Goal: Communication & Community: Answer question/provide support

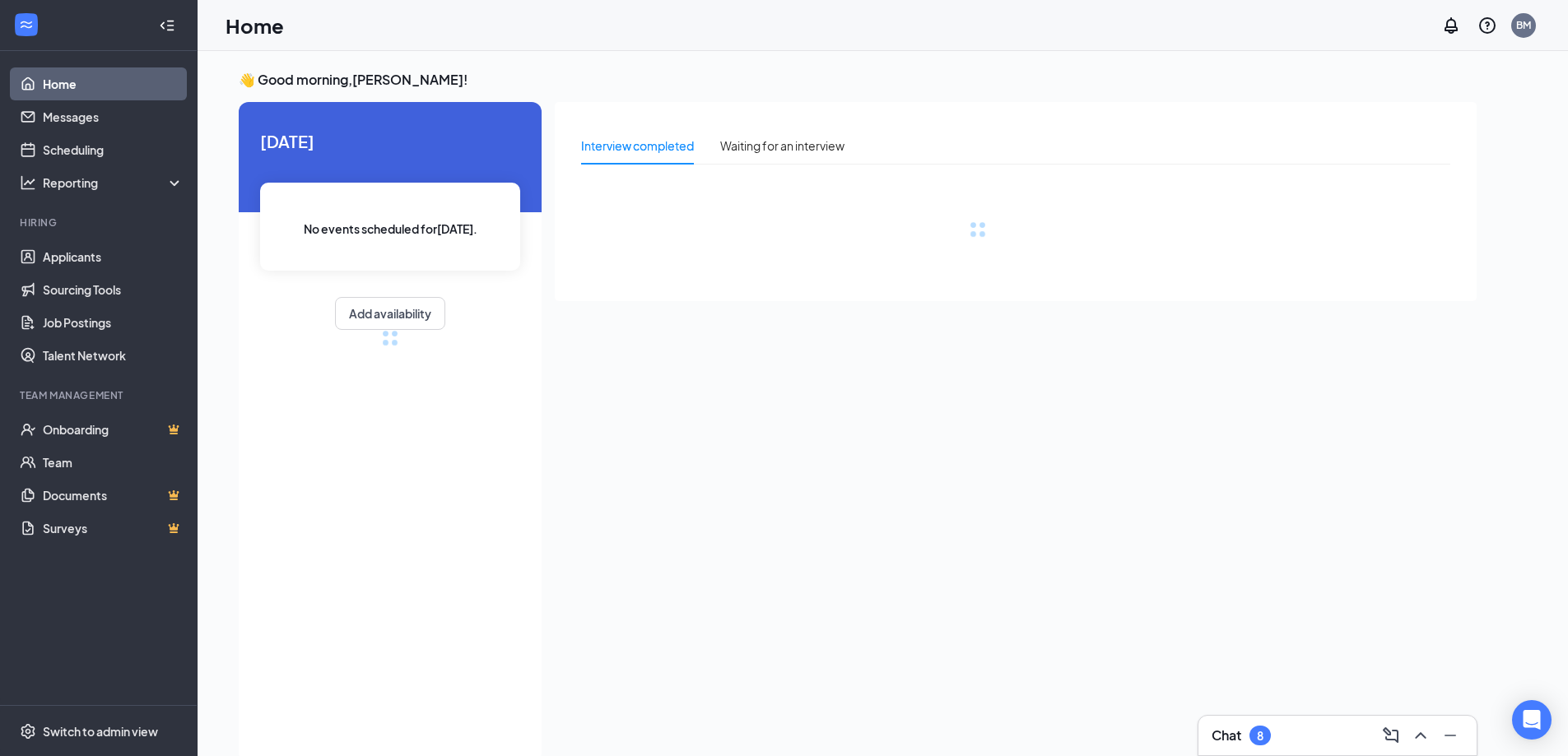
click at [1242, 735] on h3 "Chat" at bounding box center [1227, 735] width 30 height 18
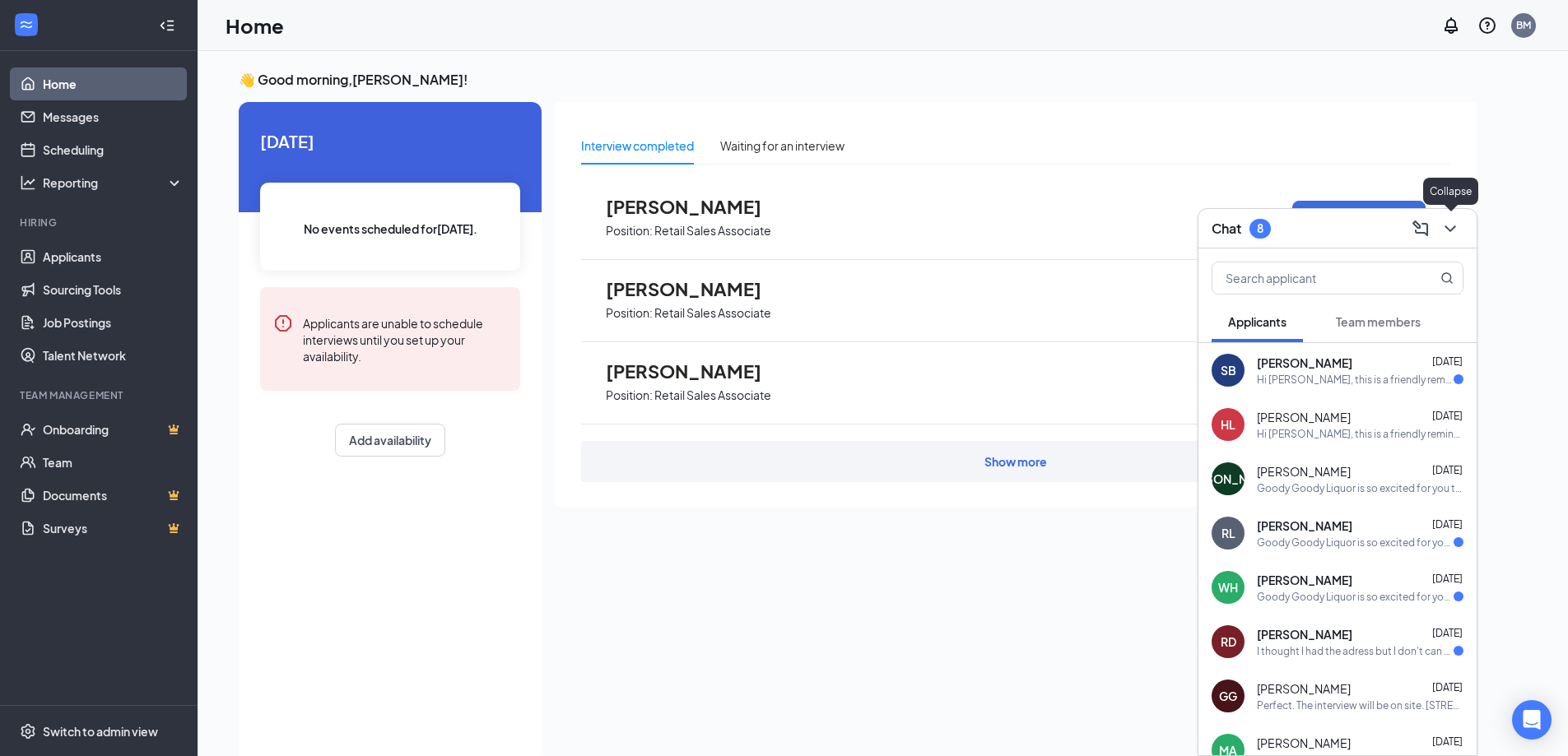
click at [1461, 228] on button at bounding box center [1450, 228] width 26 height 26
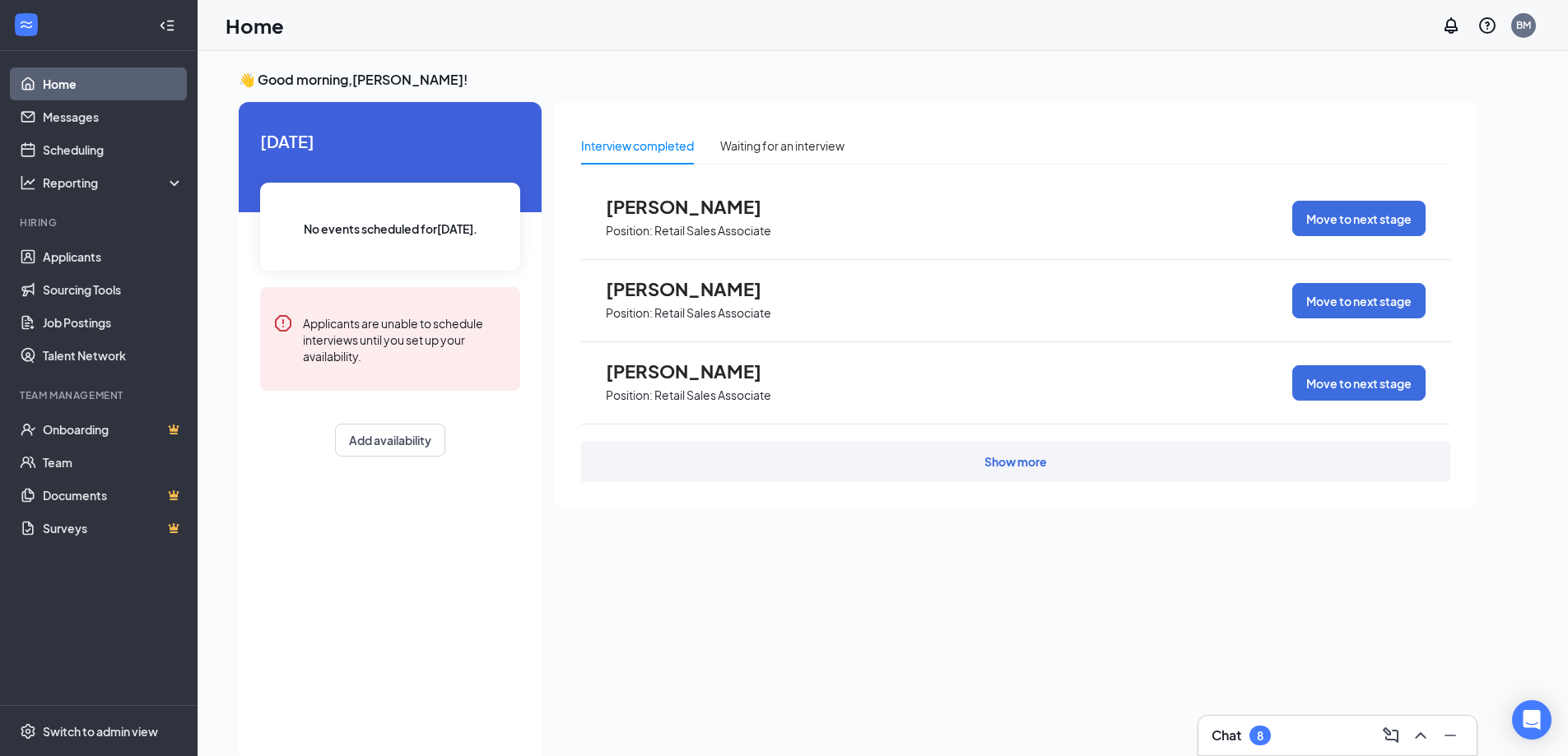
click at [688, 369] on span "[PERSON_NAME]" at bounding box center [696, 371] width 181 height 21
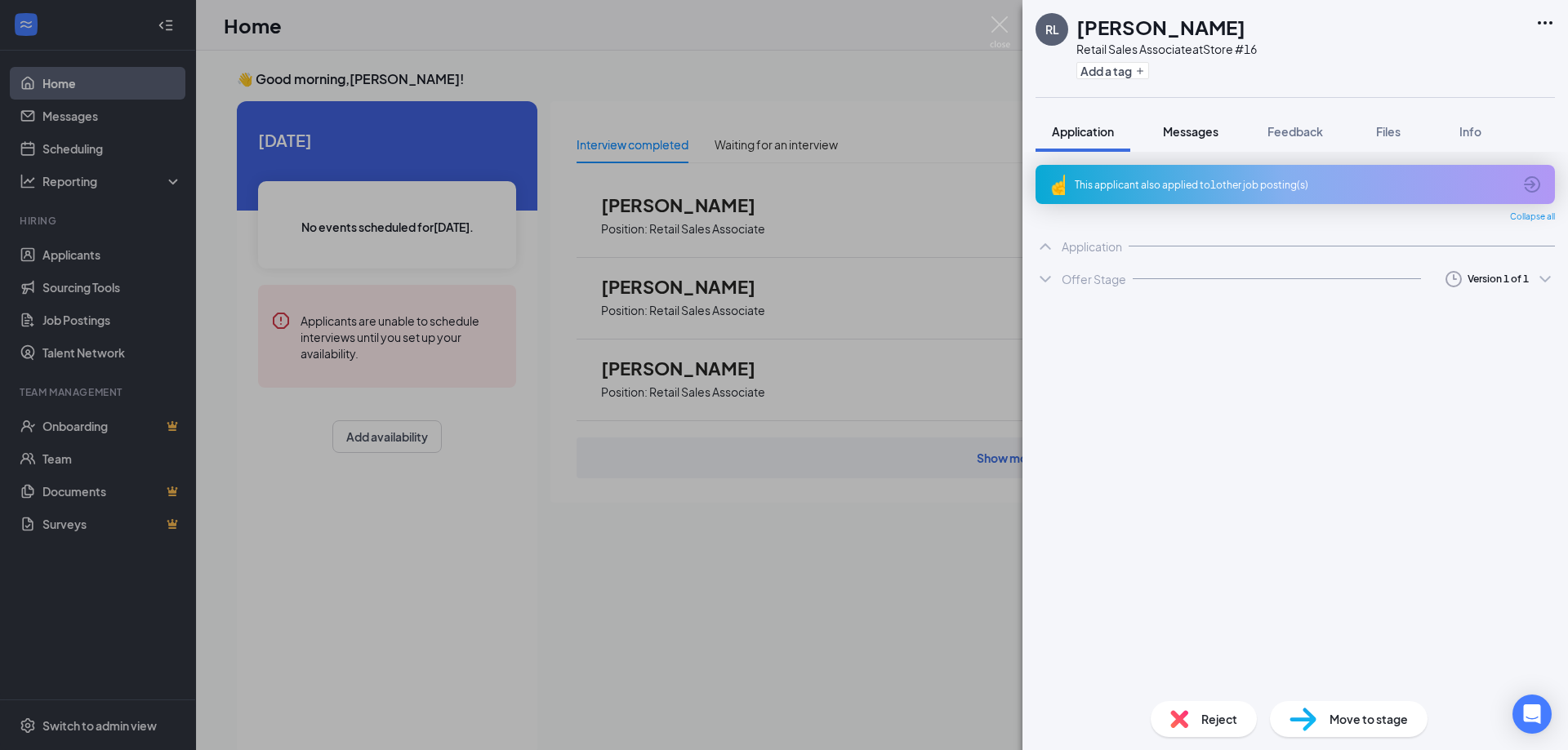
click at [1193, 132] on span "Messages" at bounding box center [1190, 132] width 55 height 15
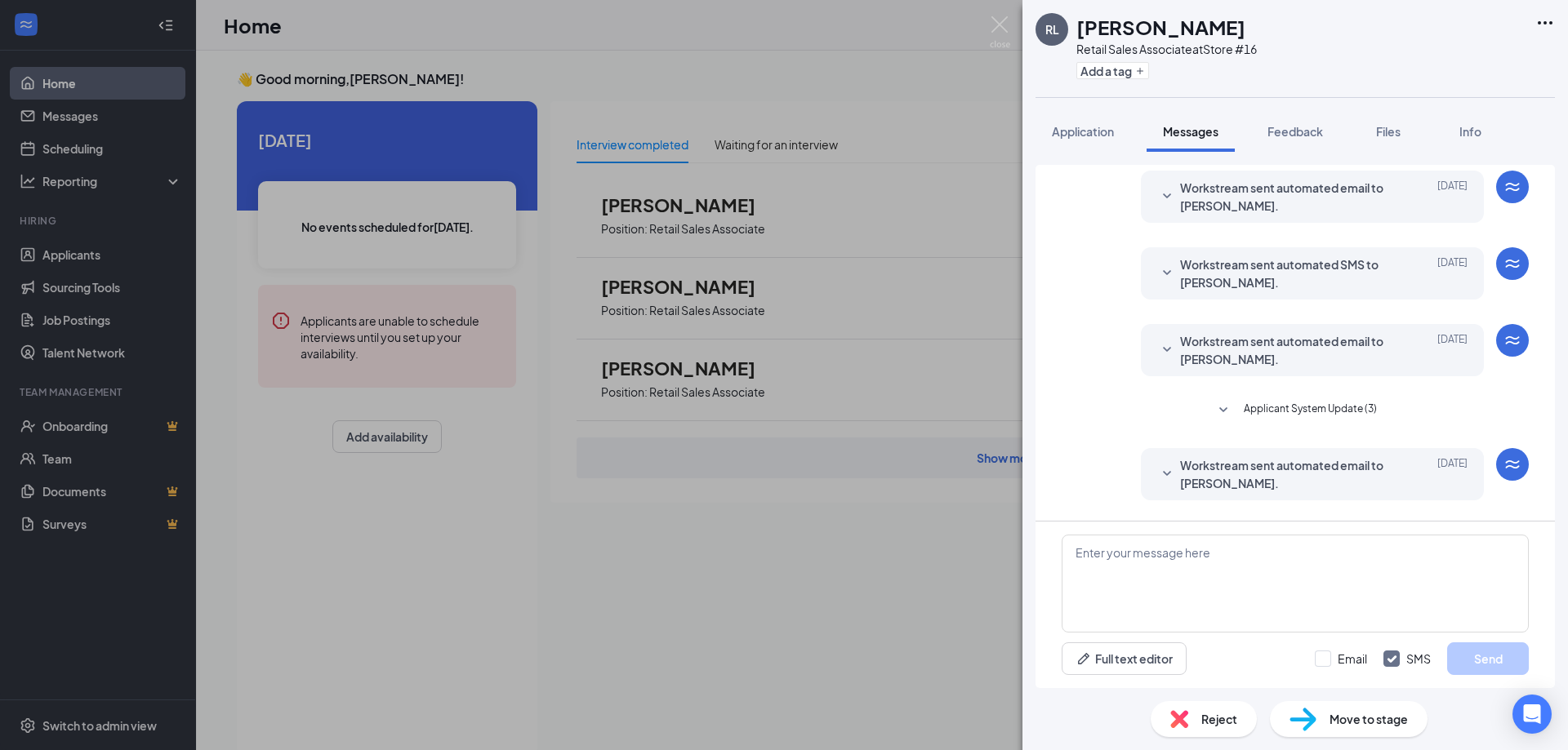
scroll to position [281, 0]
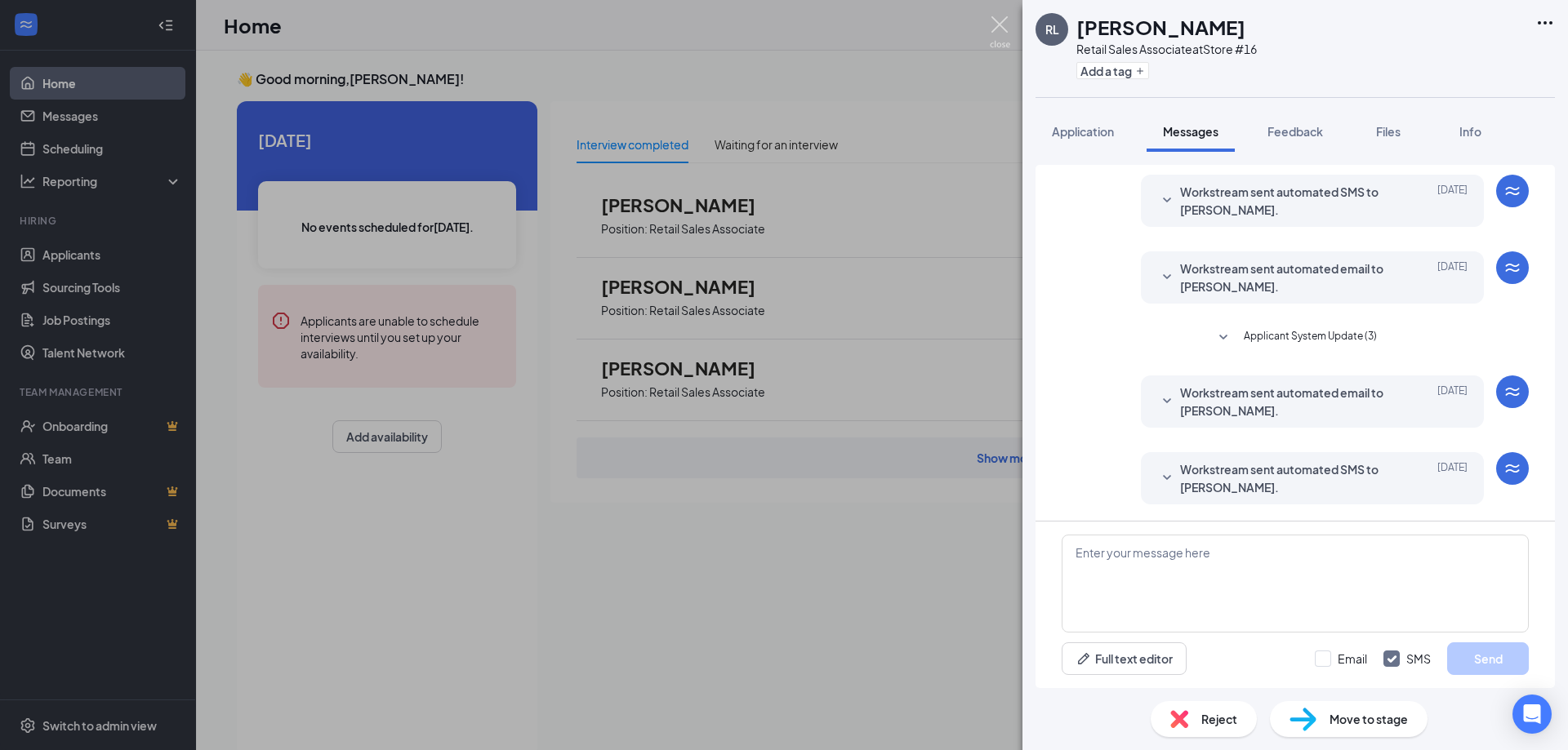
click at [1004, 24] on img at bounding box center [1000, 32] width 20 height 32
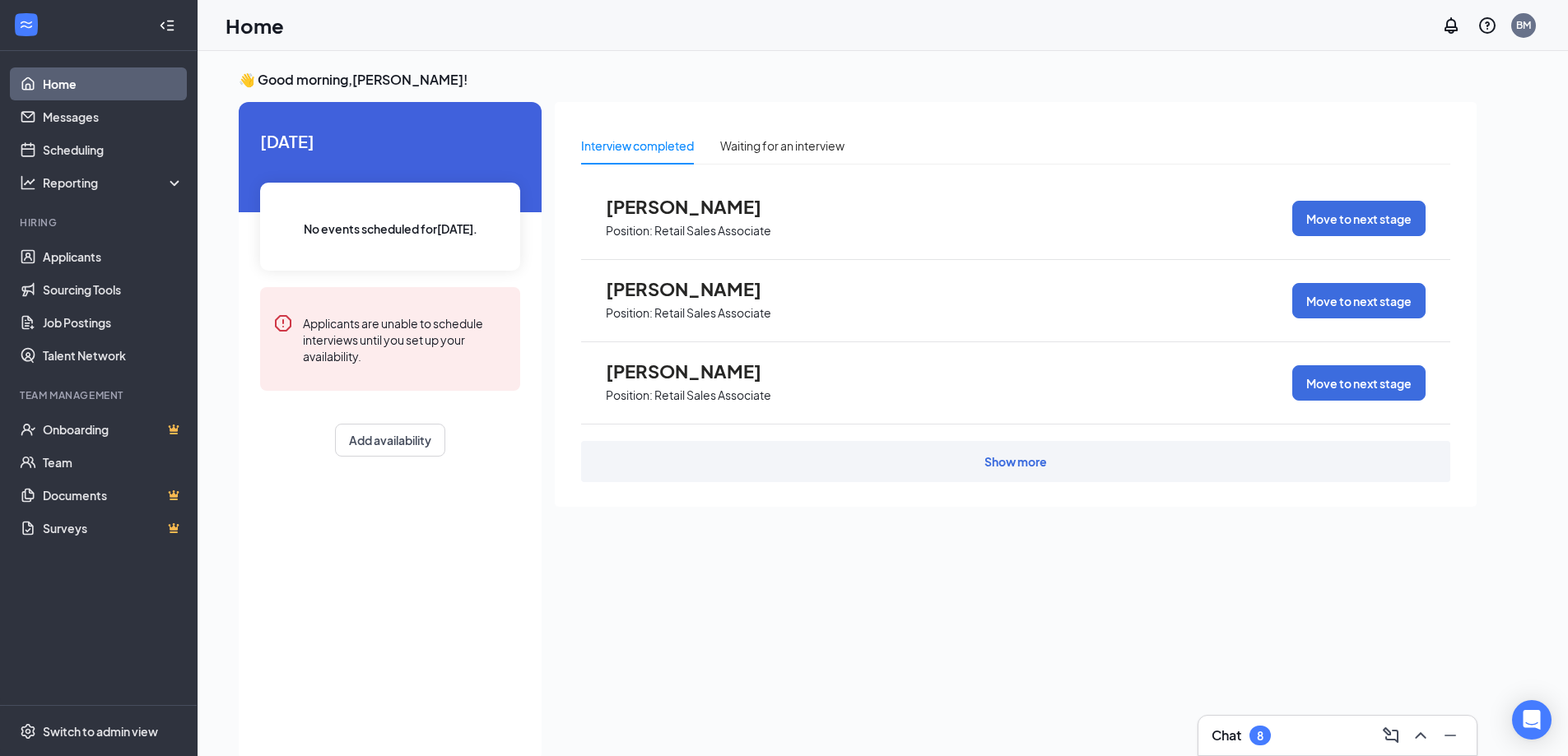
click at [707, 279] on span "[PERSON_NAME]" at bounding box center [696, 289] width 181 height 21
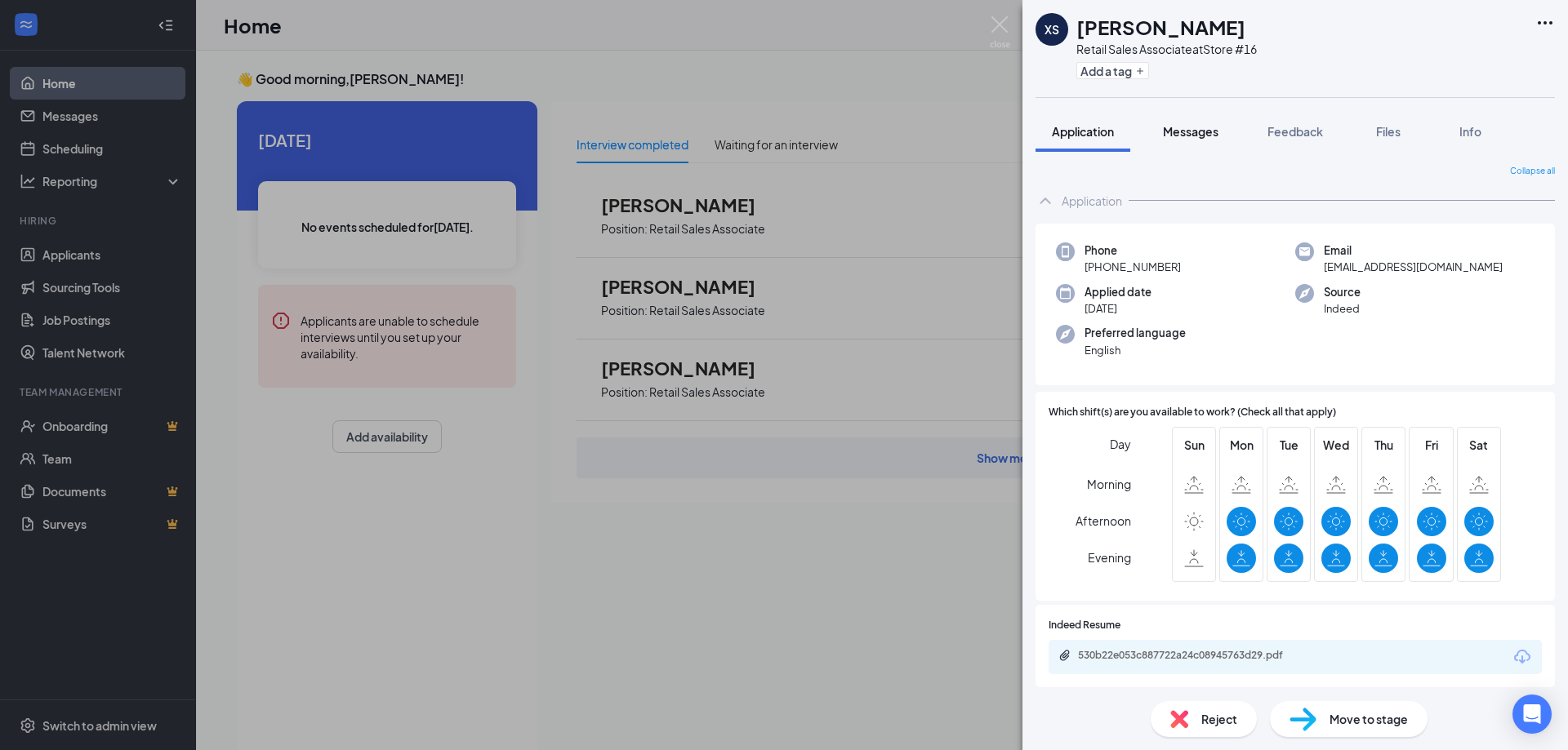
click at [1182, 118] on button "Messages" at bounding box center [1190, 132] width 88 height 41
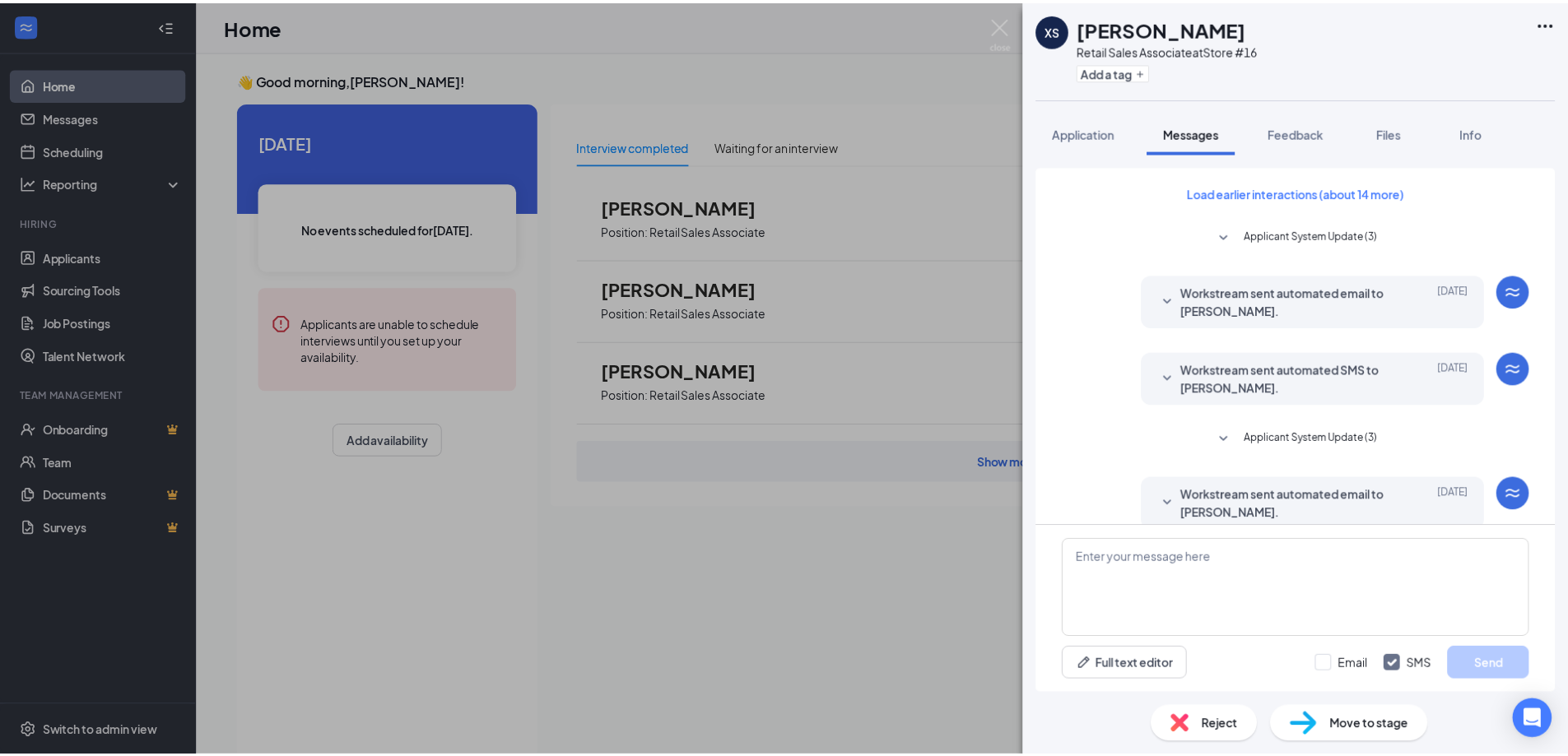
scroll to position [99, 0]
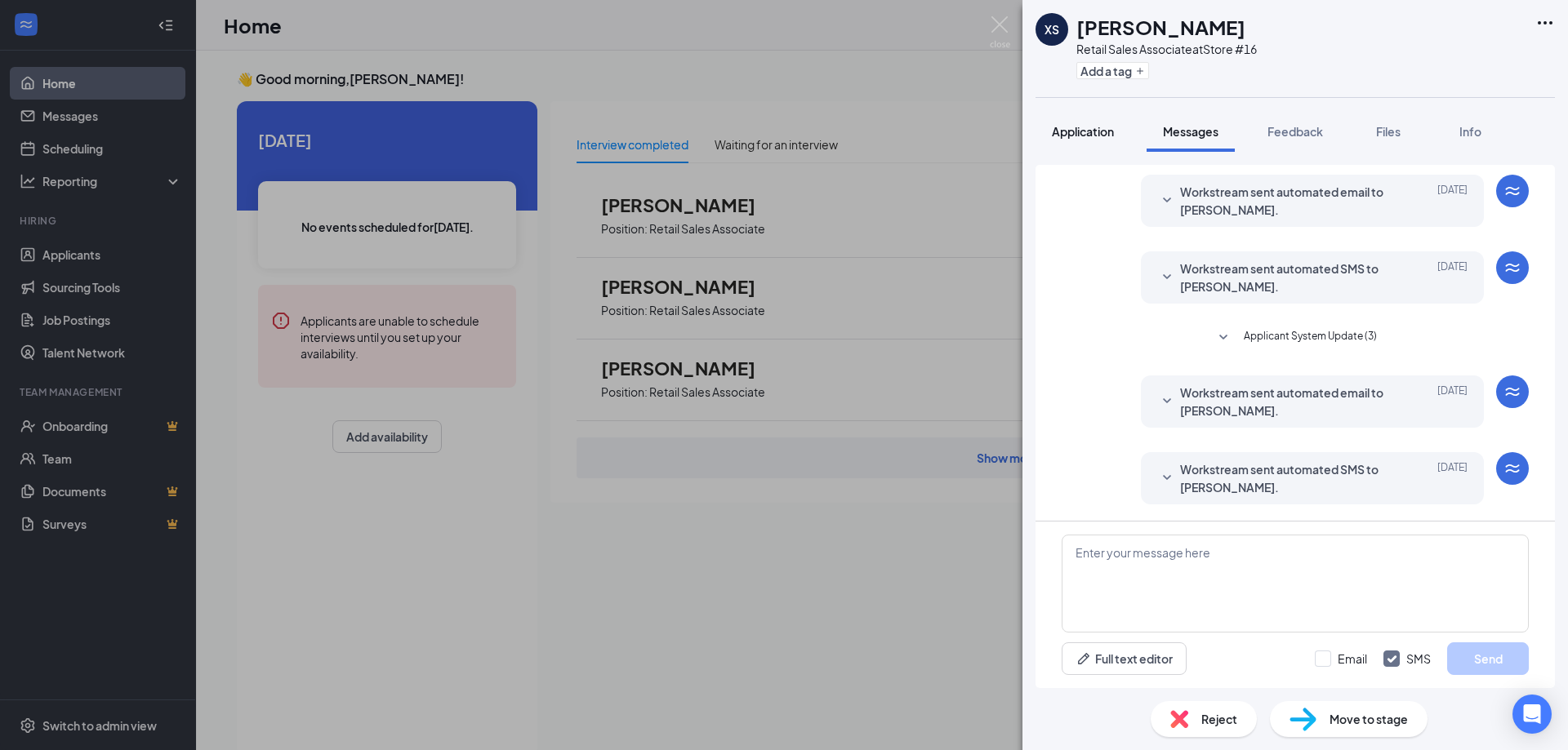
click at [1096, 130] on span "Application" at bounding box center [1083, 132] width 62 height 15
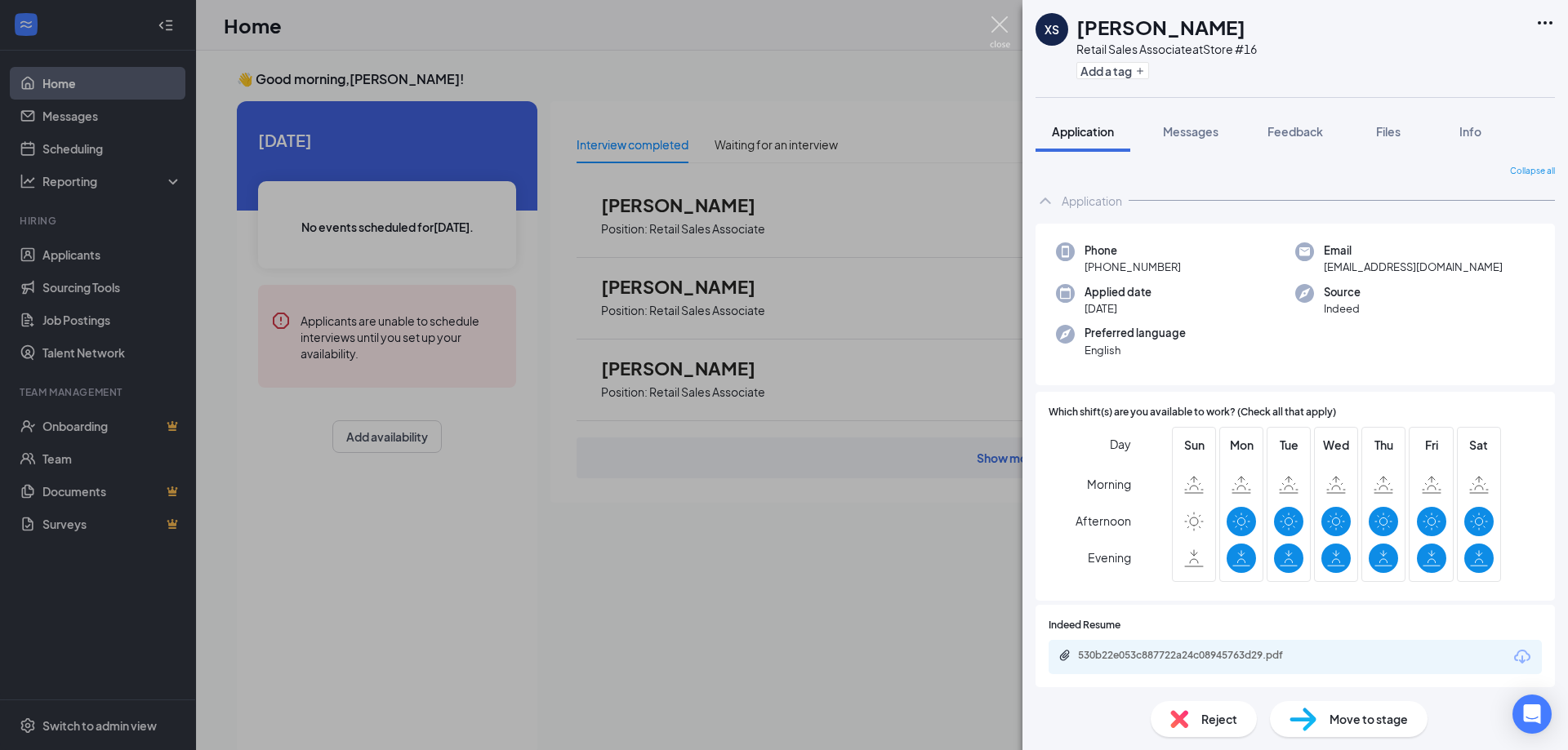
click at [1004, 27] on img at bounding box center [1000, 32] width 20 height 32
